Goal: Task Accomplishment & Management: Manage account settings

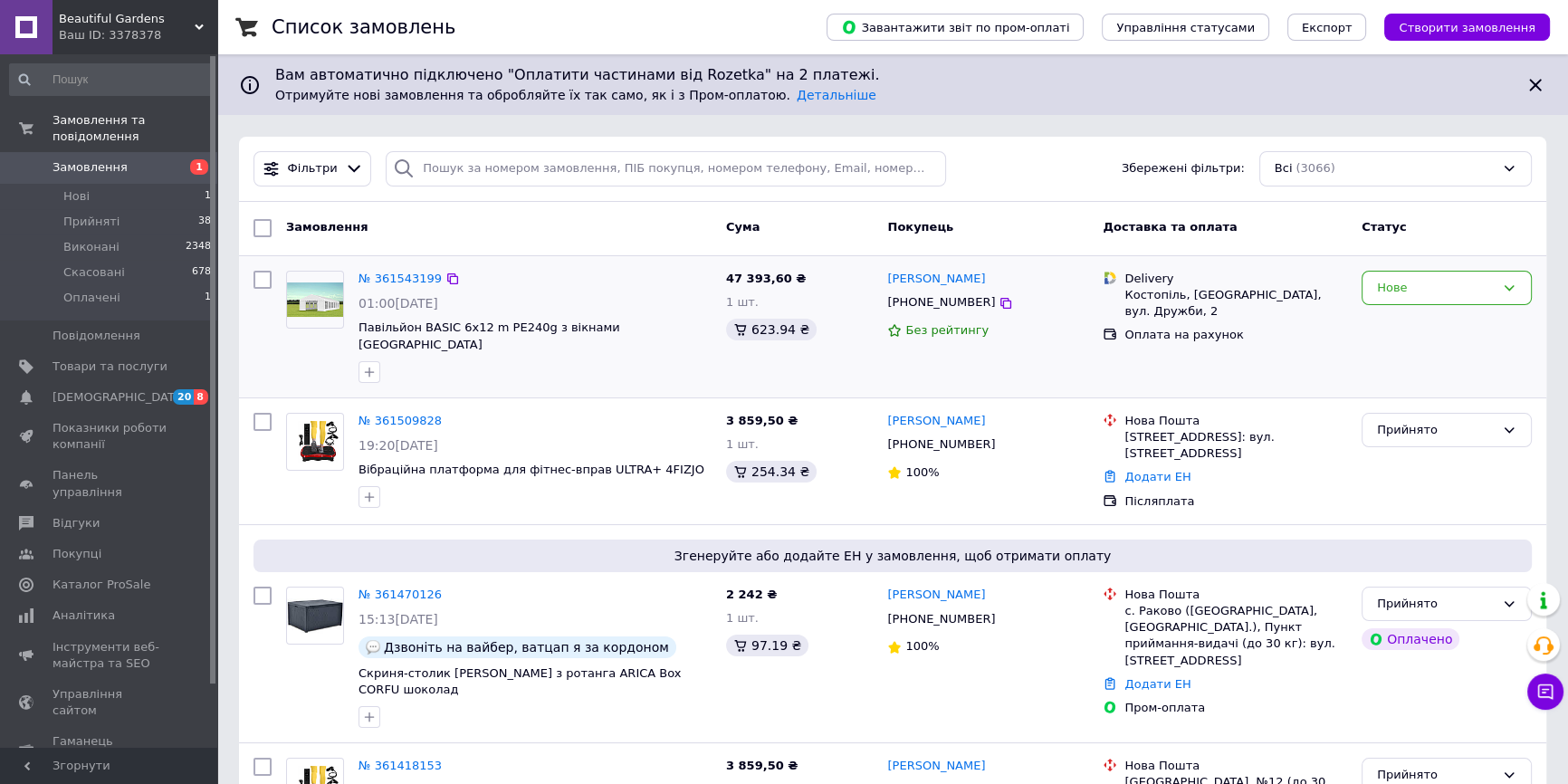
click at [538, 269] on div "№ 361543199" at bounding box center [534, 279] width 356 height 21
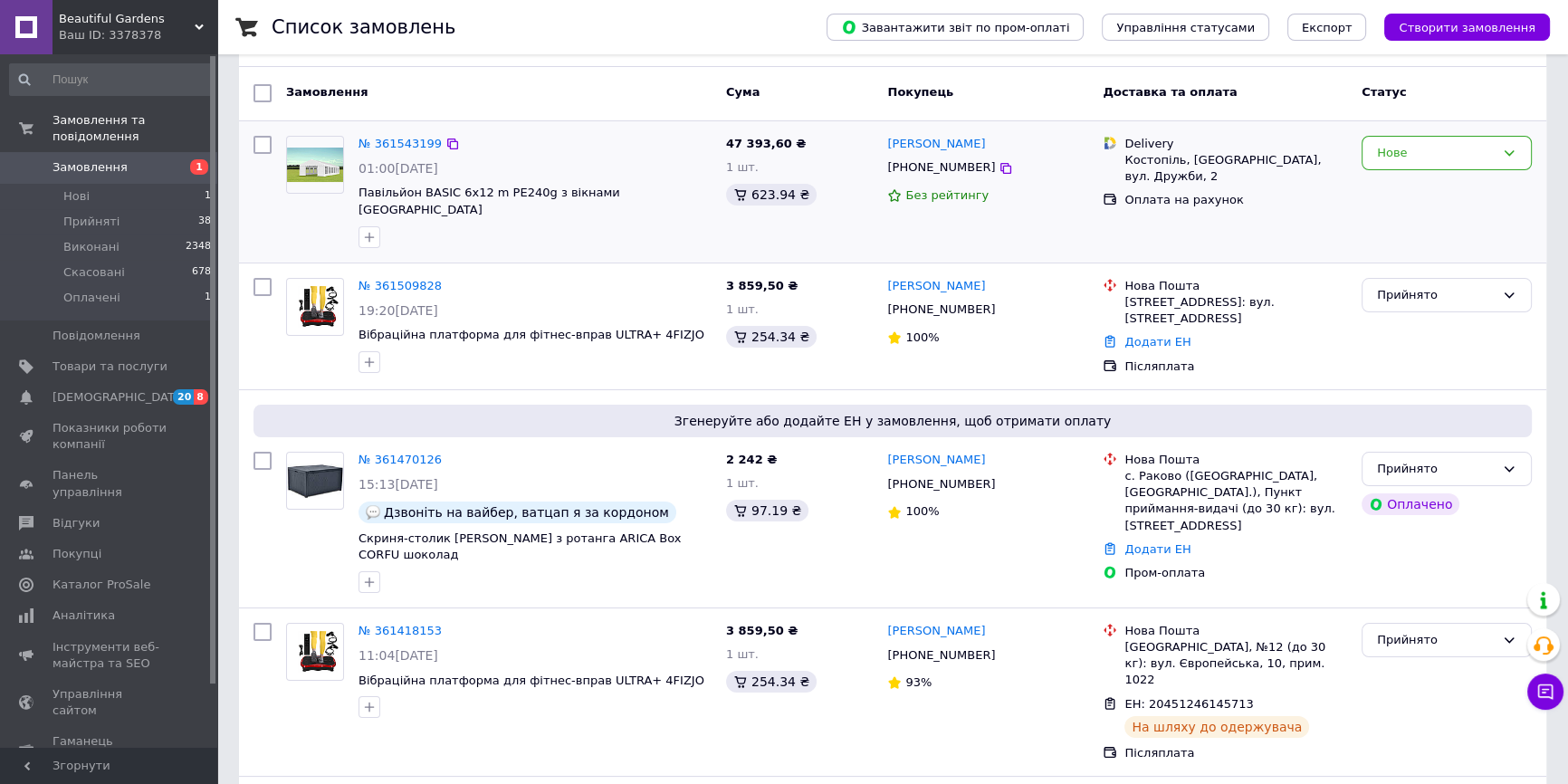
scroll to position [163, 0]
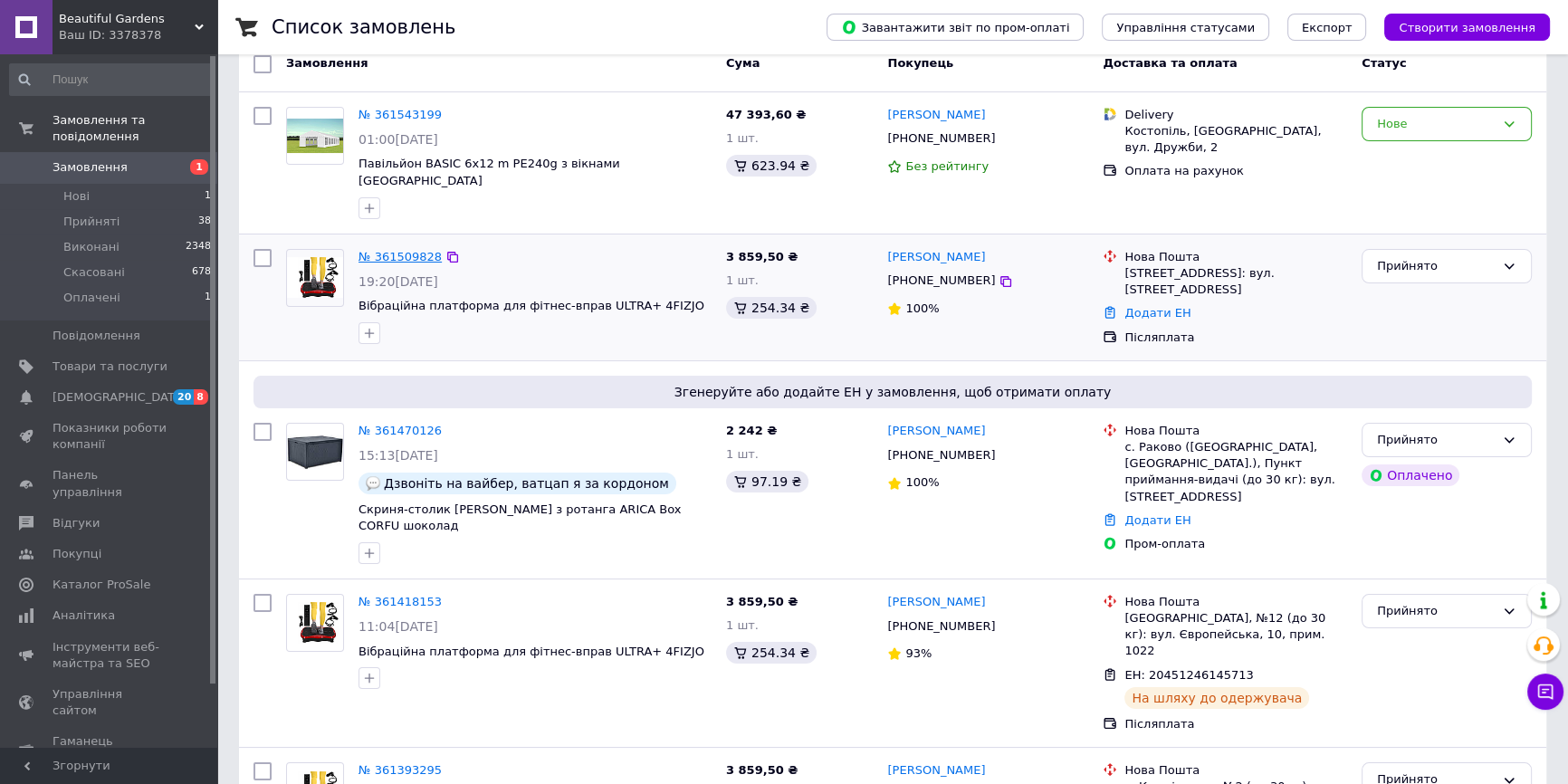
click at [397, 250] on link "№ 361509828" at bounding box center [400, 257] width 84 height 13
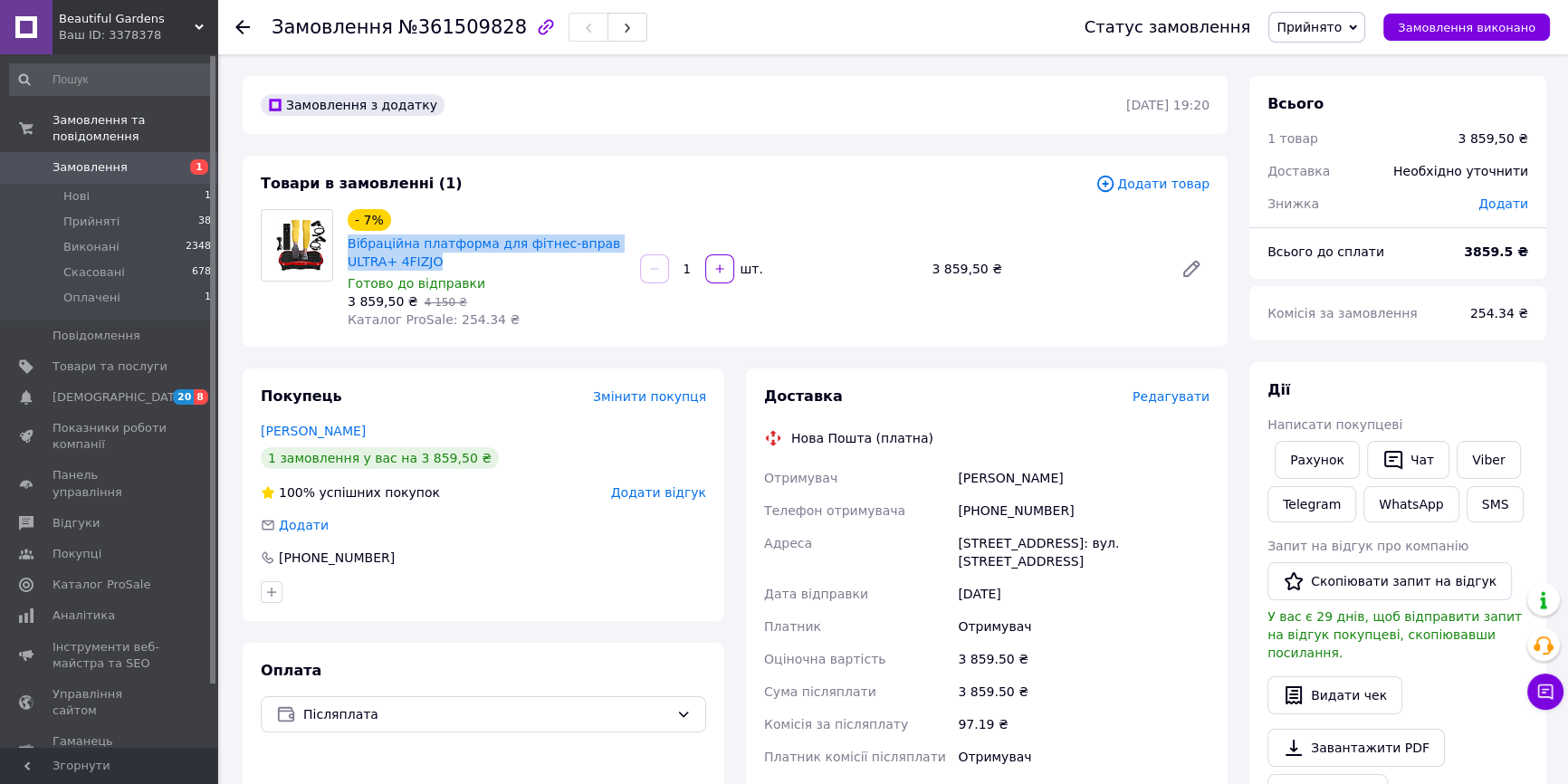
drag, startPoint x: 344, startPoint y: 243, endPoint x: 449, endPoint y: 258, distance: 106.1
click at [449, 258] on div "- 7% Вібраційна платформа для фітнес-вправ ULTRA+ 4FIZJO Готово до відправки 3 …" at bounding box center [487, 268] width 293 height 126
copy link "Вібраційна платформа для фітнес-вправ ULTRA+ 4FIZJO"
click at [916, 396] on span "Редагувати" at bounding box center [1171, 396] width 77 height 14
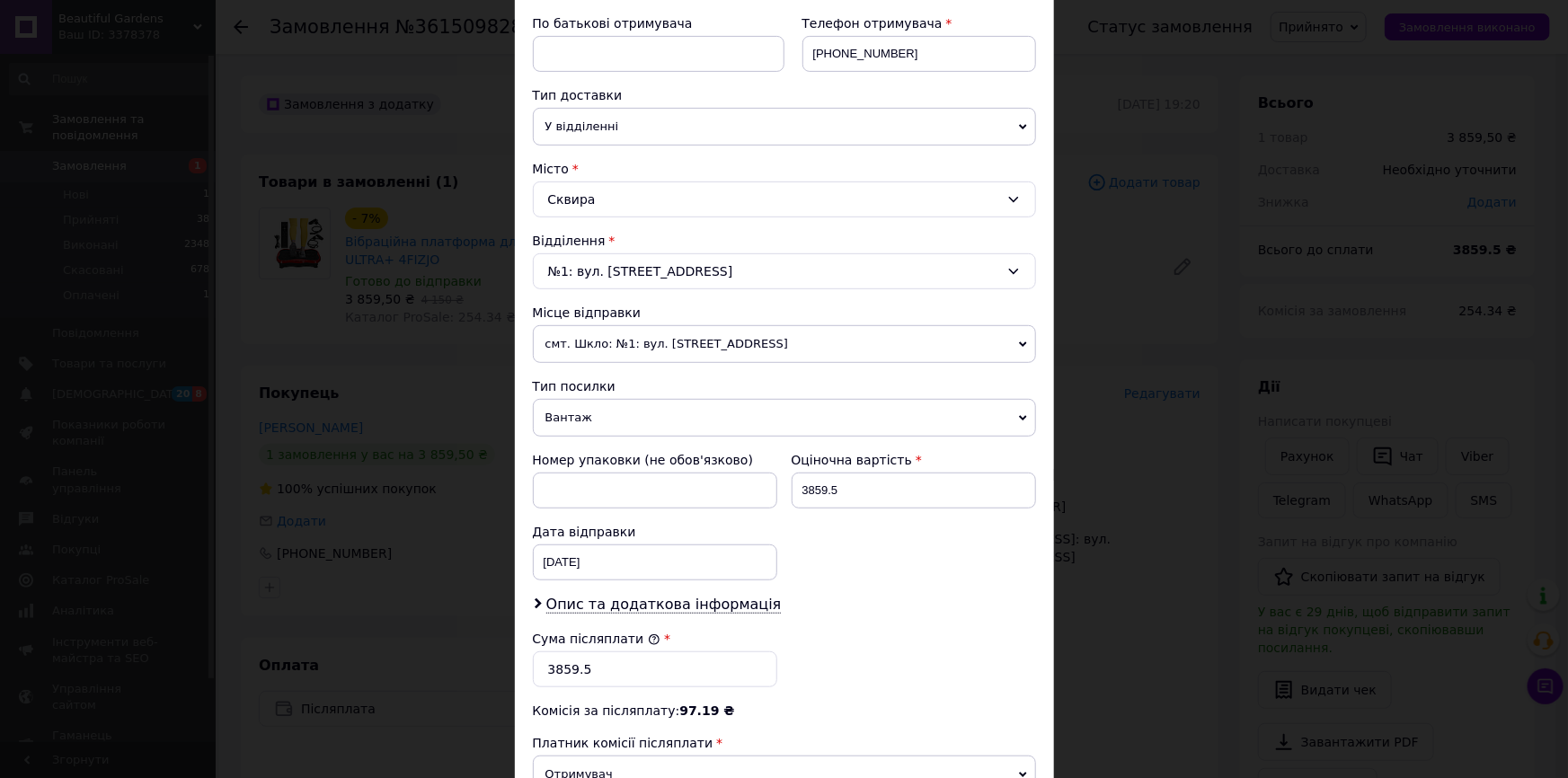
scroll to position [589, 0]
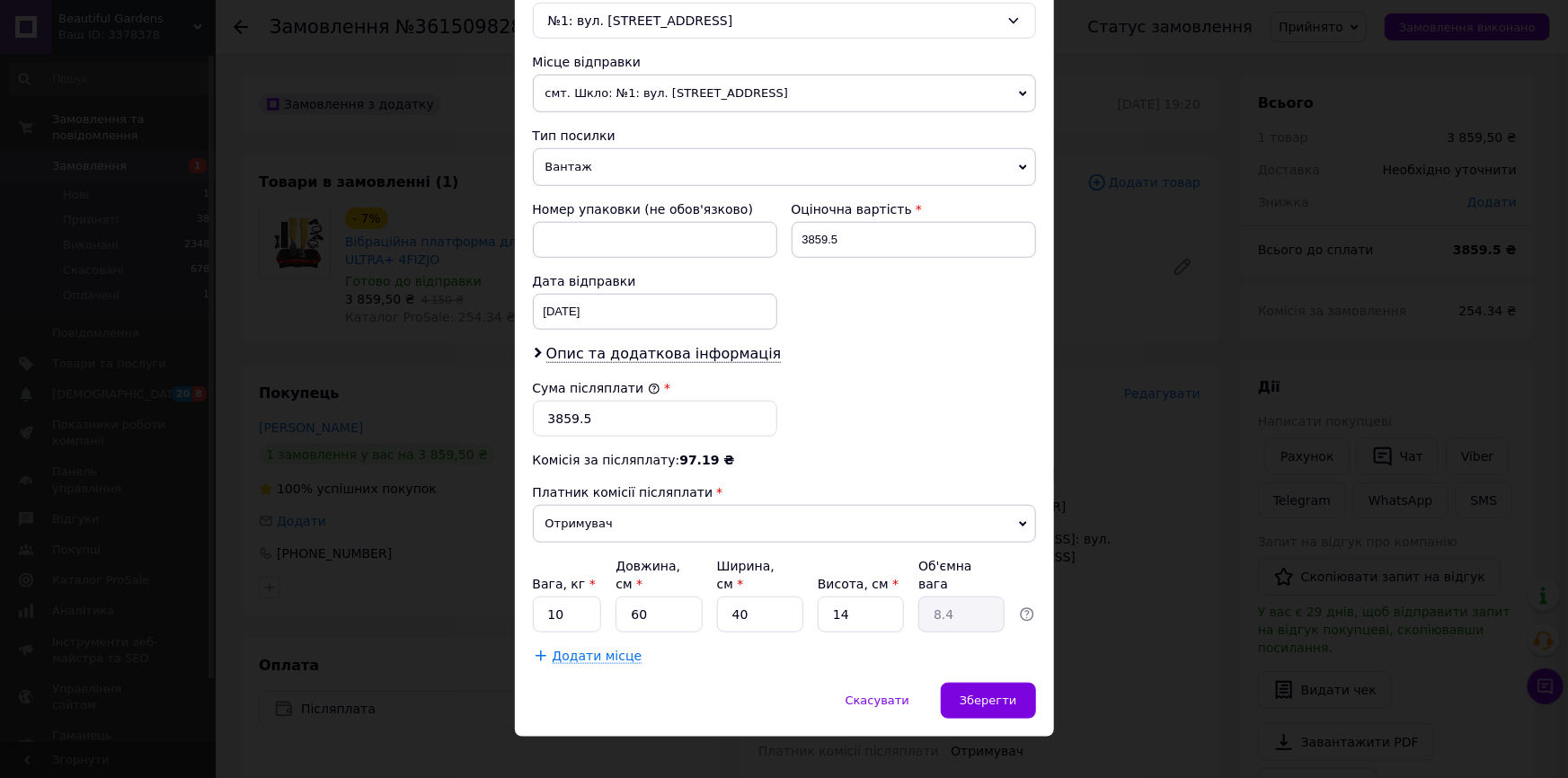
click at [569, 489] on span "Платник комісії післяплати" at bounding box center [623, 491] width 180 height 14
click at [574, 394] on div "Сума післяплати *" at bounding box center [655, 388] width 244 height 18
click at [572, 351] on span "Опис та додаткова інформація" at bounding box center [664, 354] width 236 height 18
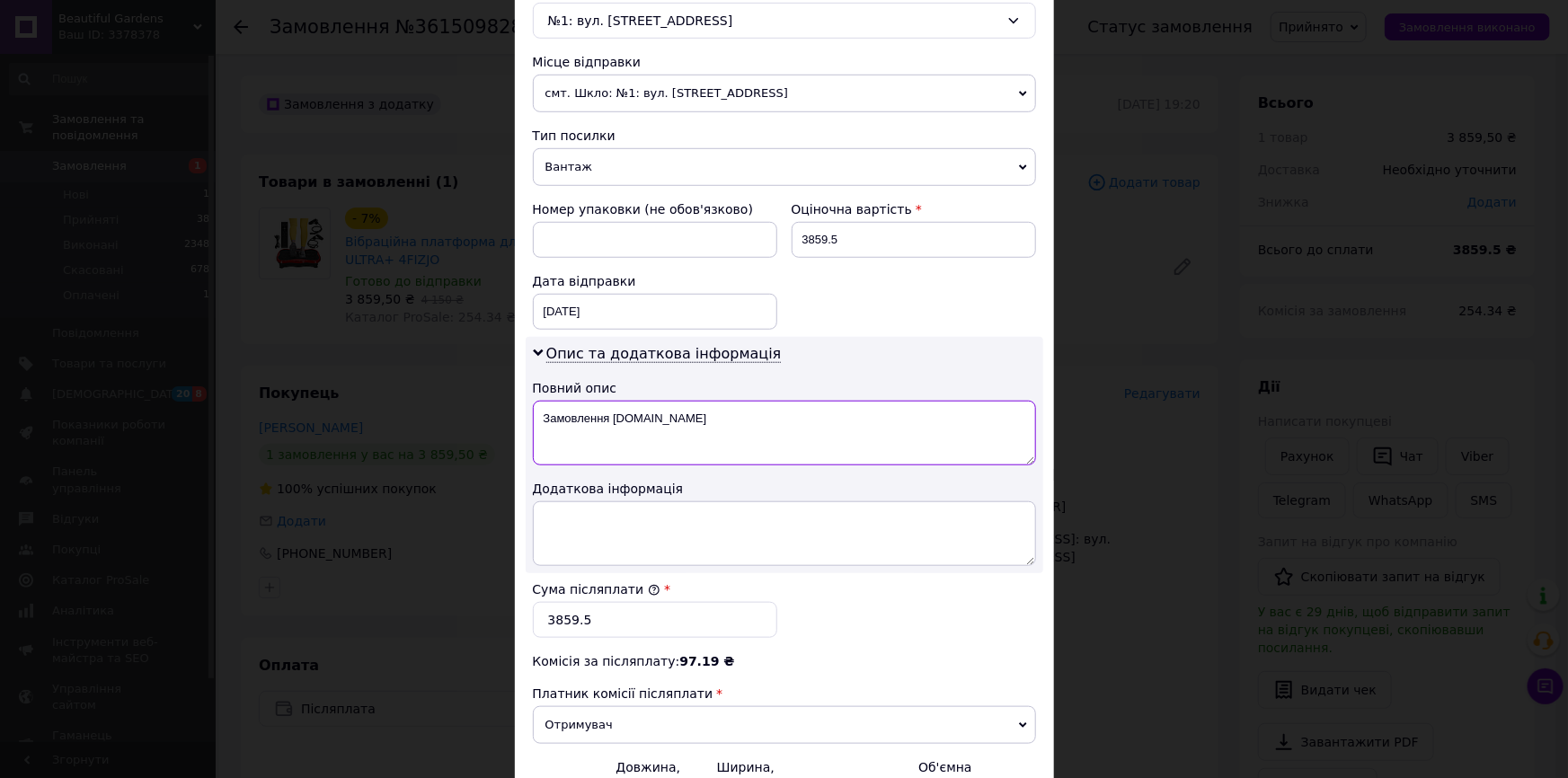
click at [674, 419] on textarea "Замовлення [DOMAIN_NAME]" at bounding box center [785, 433] width 504 height 65
paste textarea "ібраційна платформа для фітнес-вправ ULTRA+ 4FIZJ"
type textarea "Вібраційна платформа для фітнес-вправ ULTRA+ 4FIZJ"
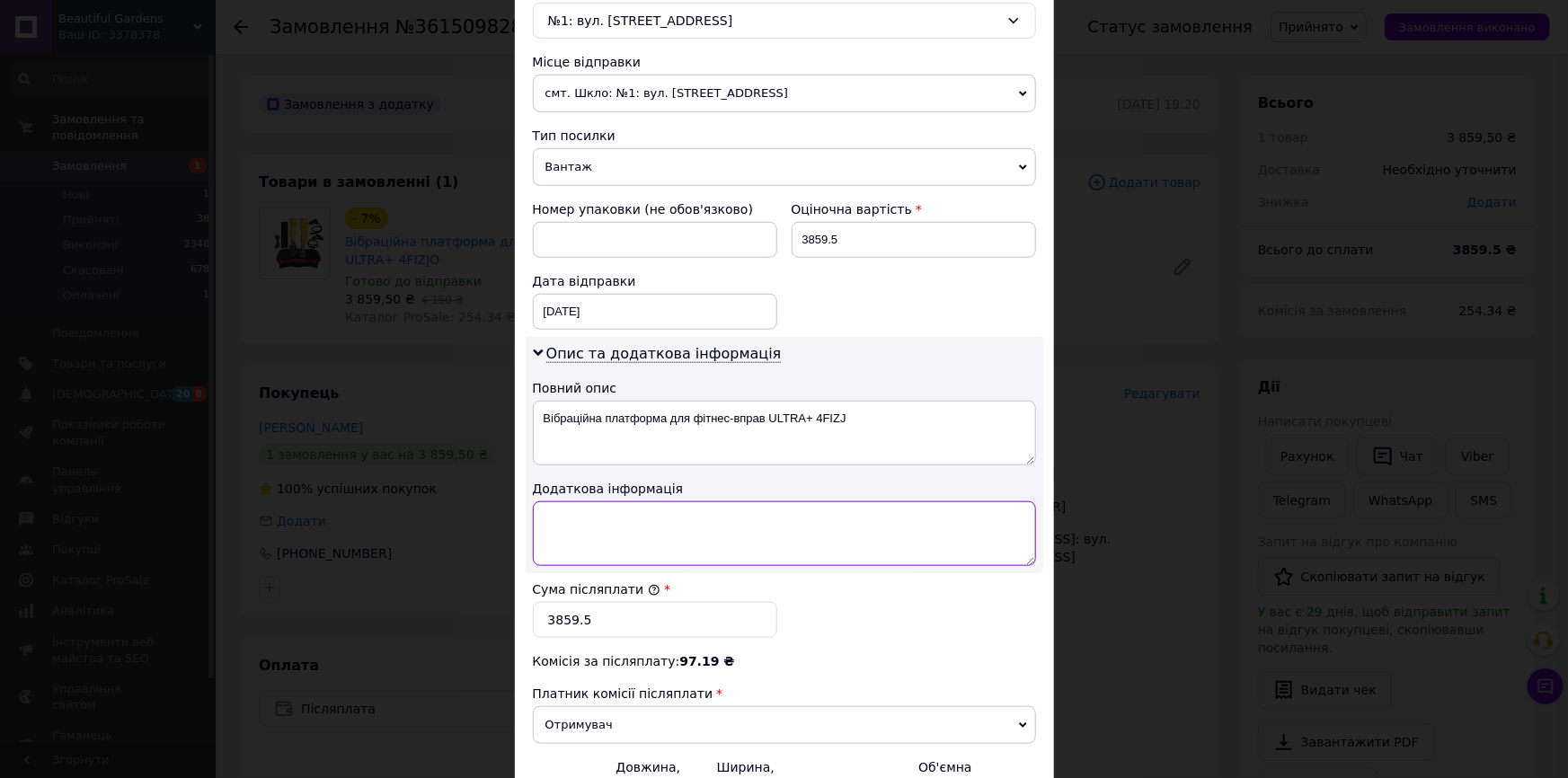
click at [638, 513] on textarea at bounding box center [785, 534] width 504 height 65
paste textarea "Вібраційна платформа для фітнес-вправ ULTRA+ 4FIZJO"
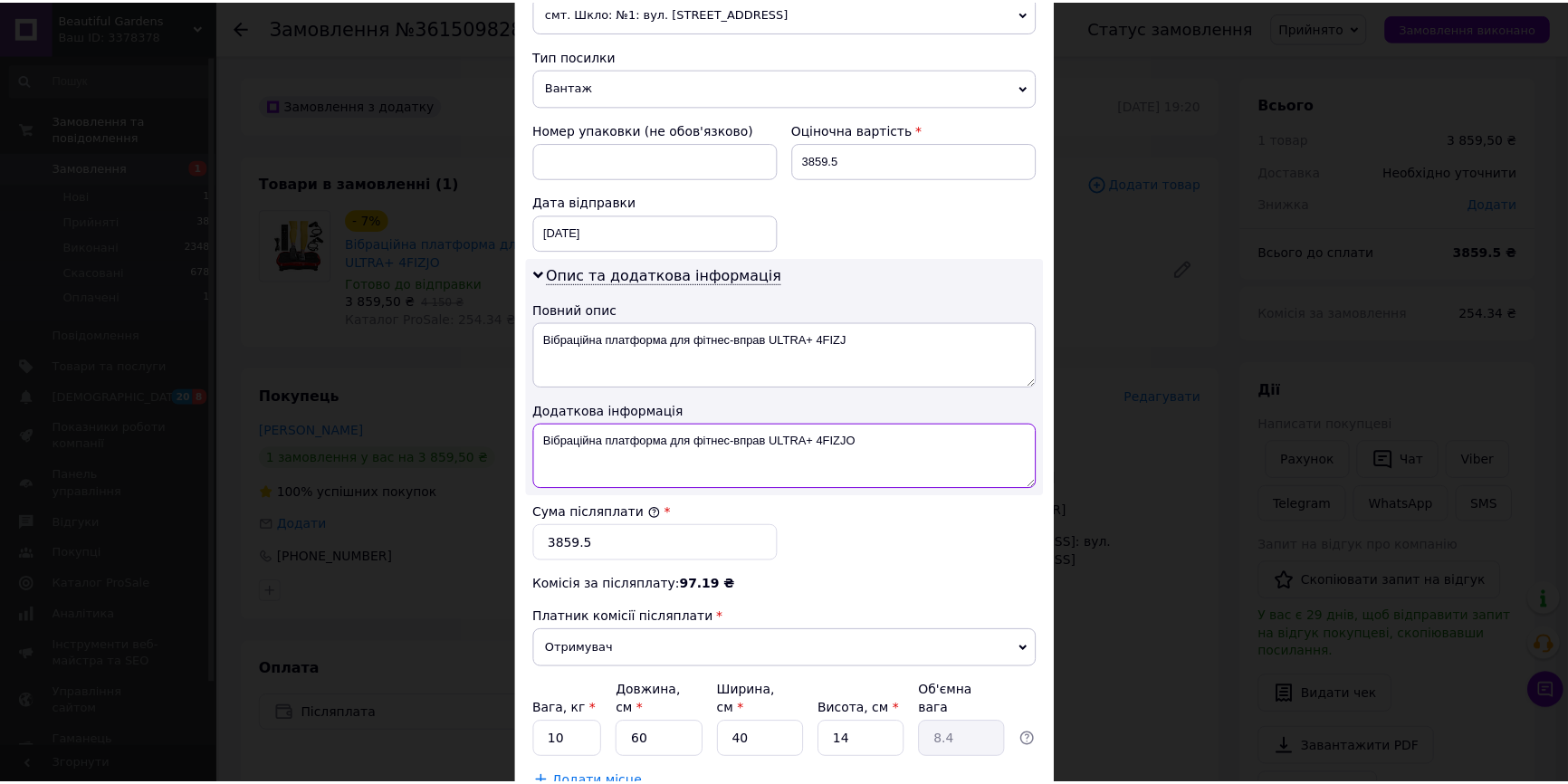
scroll to position [796, 0]
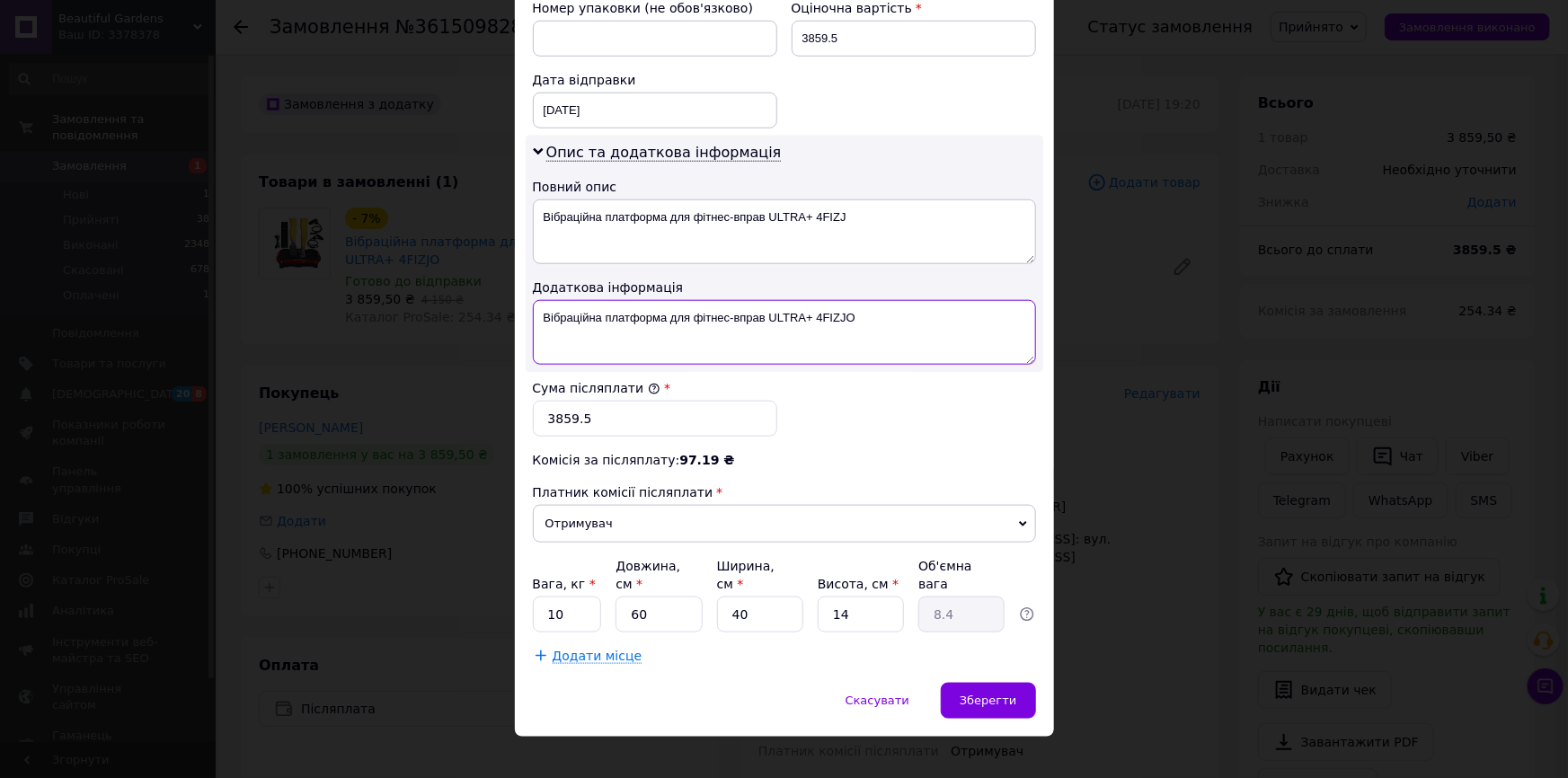
type textarea "Вібраційна платформа для фітнес-вправ ULTRA+ 4FIZJO"
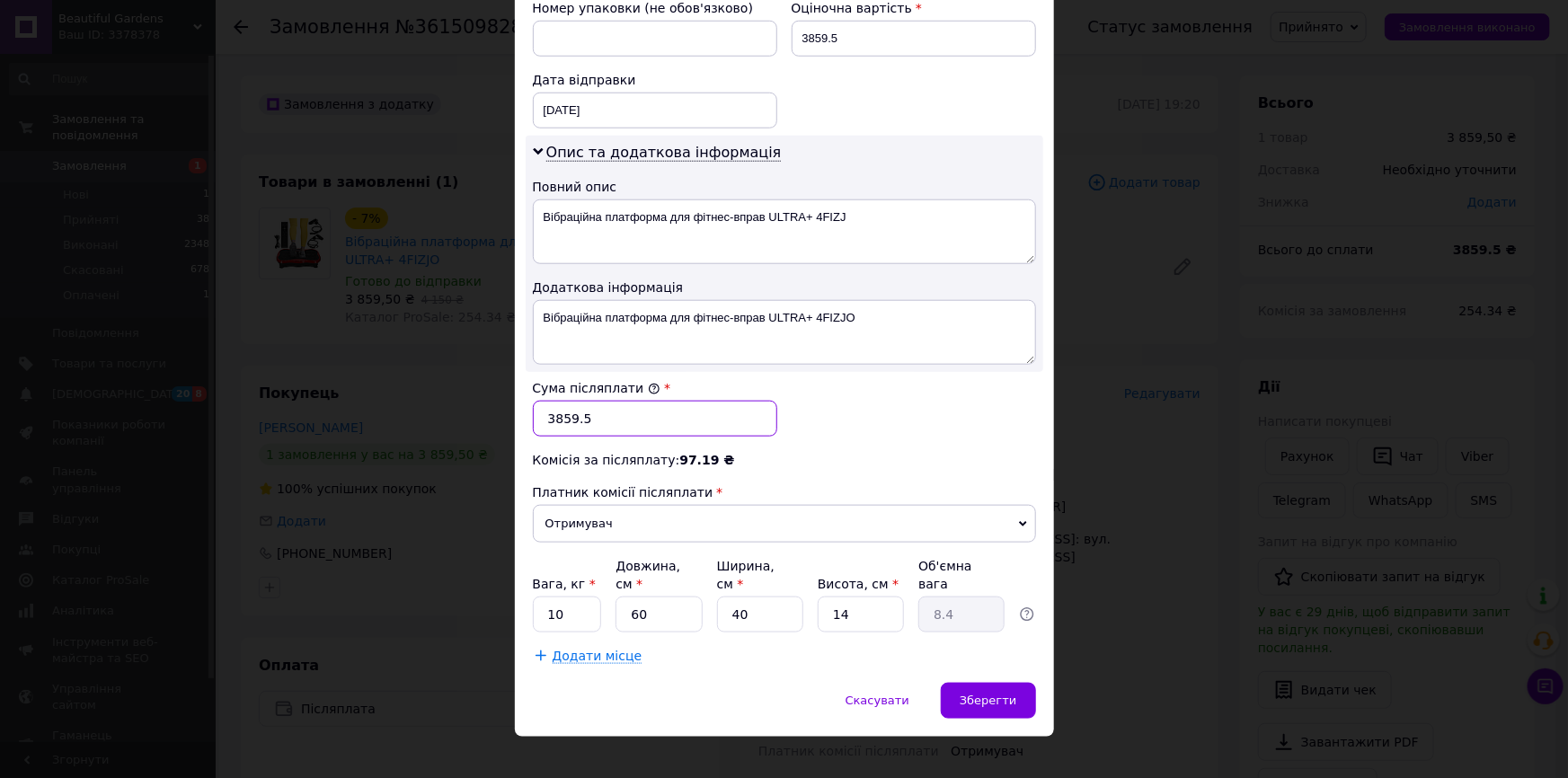
click at [597, 419] on input "3859.5" at bounding box center [655, 419] width 244 height 36
type input "3975"
click at [909, 637] on span "Зберегти" at bounding box center [988, 700] width 57 height 13
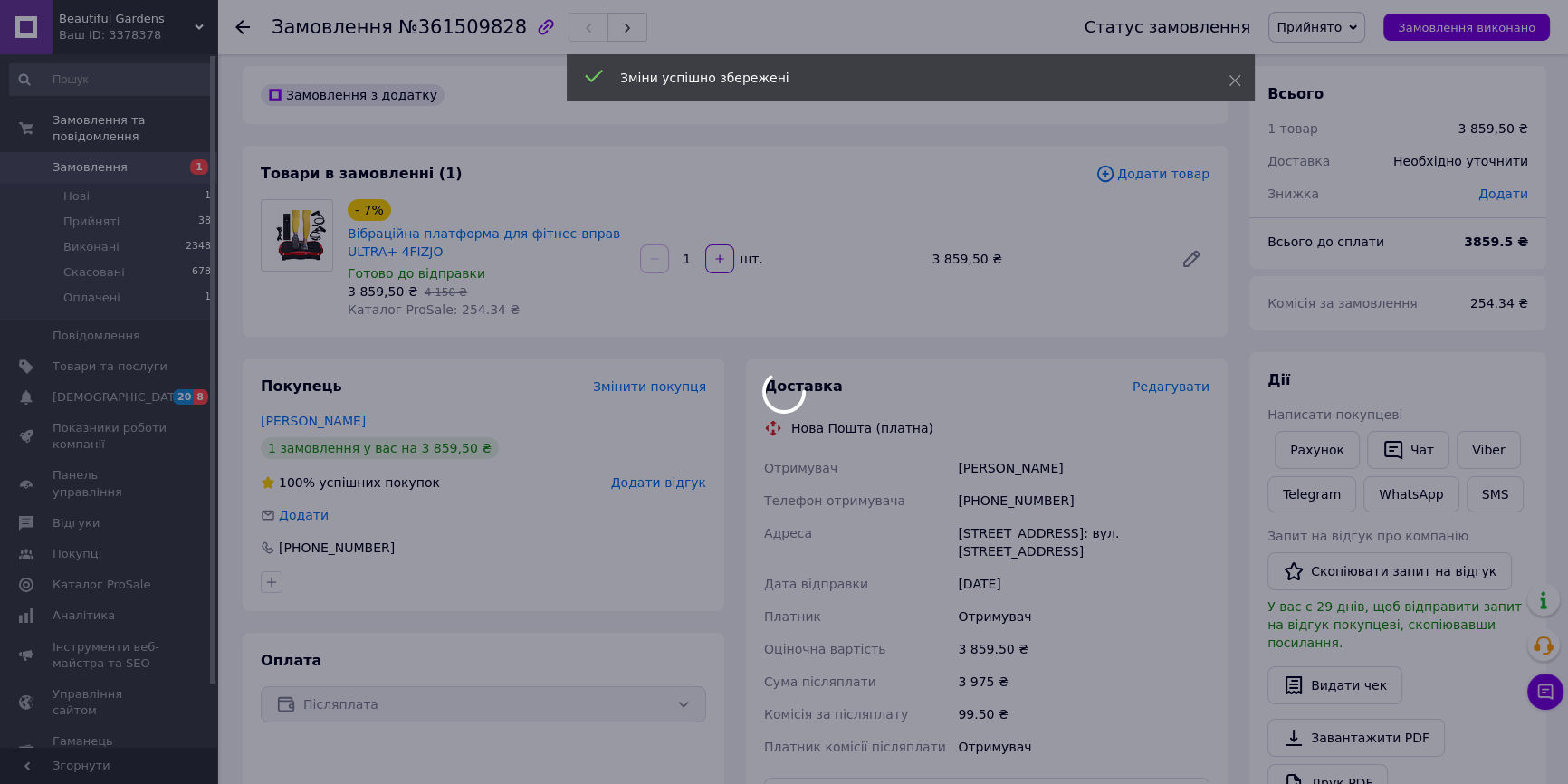
scroll to position [163, 0]
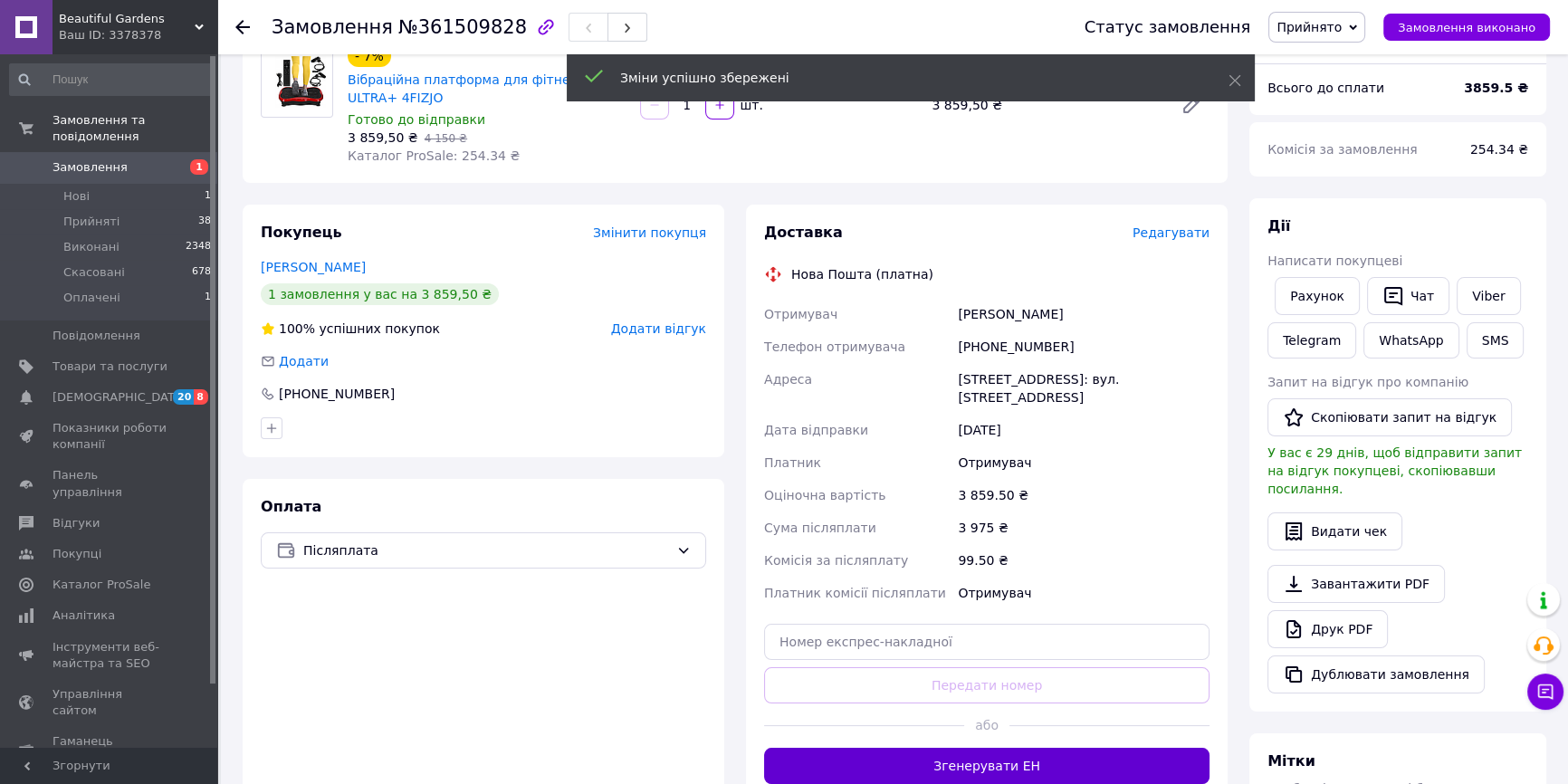
click at [916, 641] on button "Згенерувати ЕН" at bounding box center [986, 766] width 446 height 36
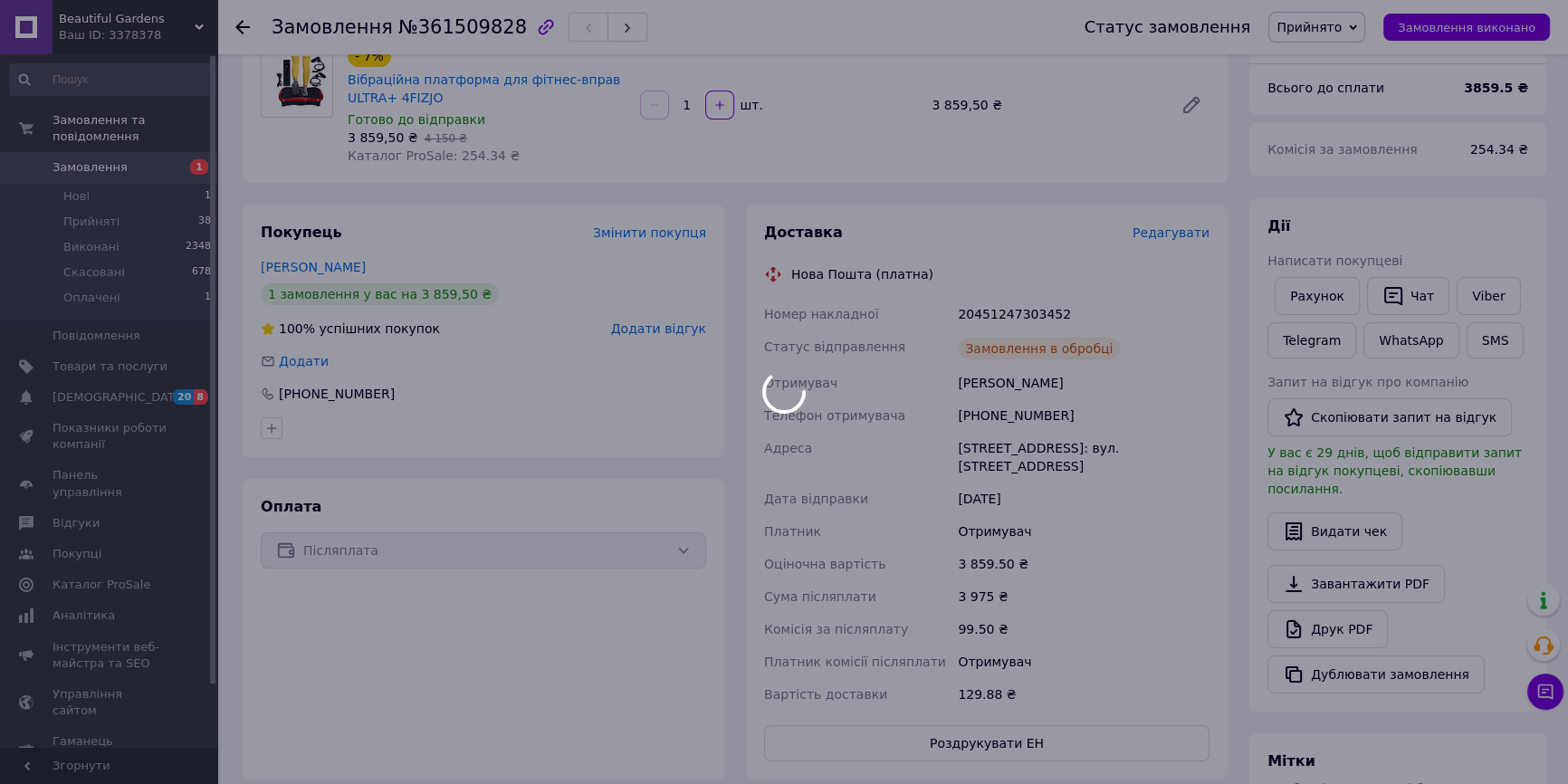
click at [916, 207] on div at bounding box center [784, 392] width 1568 height 784
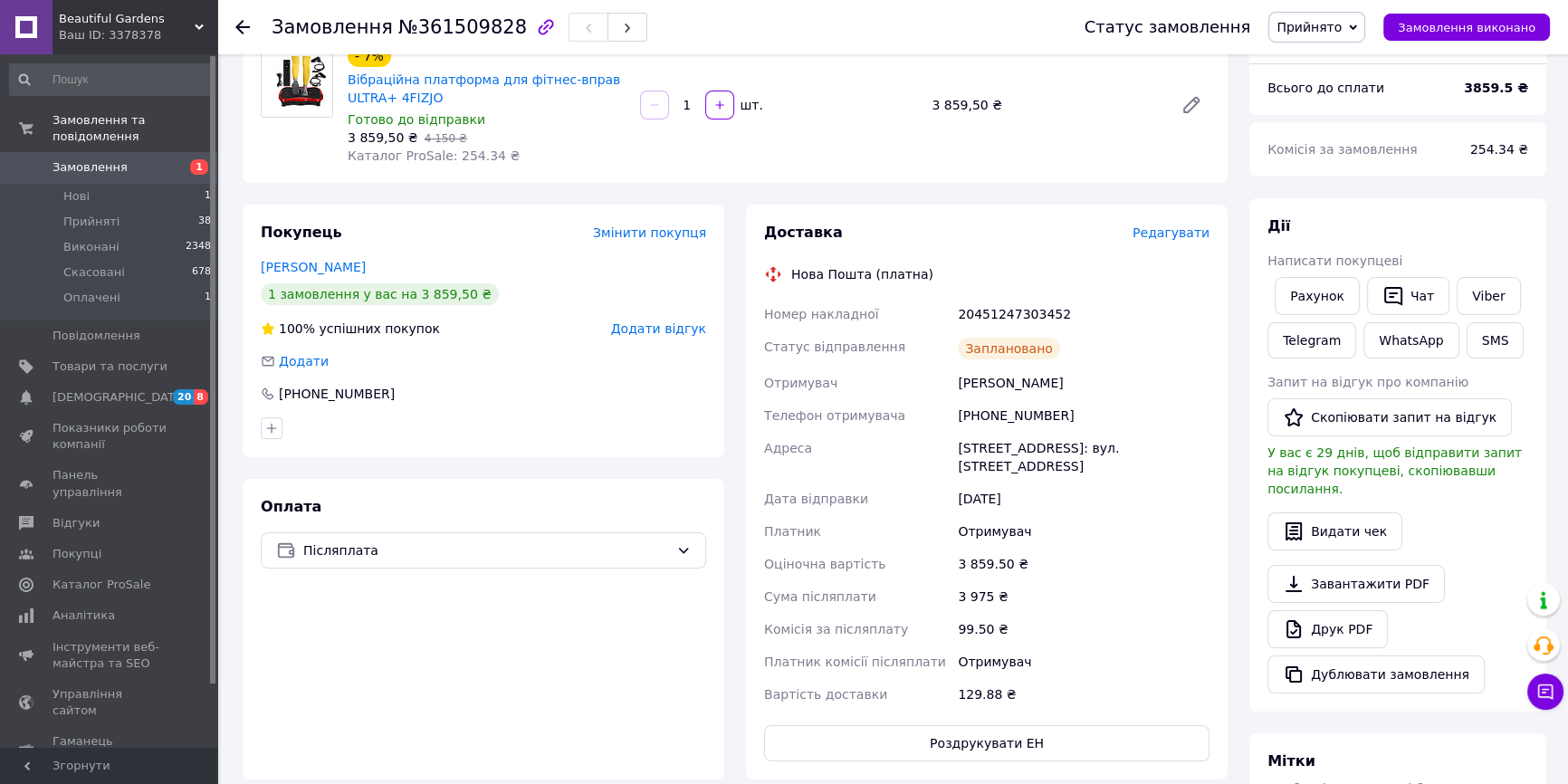
click at [80, 152] on link "Замовлення 1" at bounding box center [110, 167] width 221 height 30
